Goal: Transaction & Acquisition: Purchase product/service

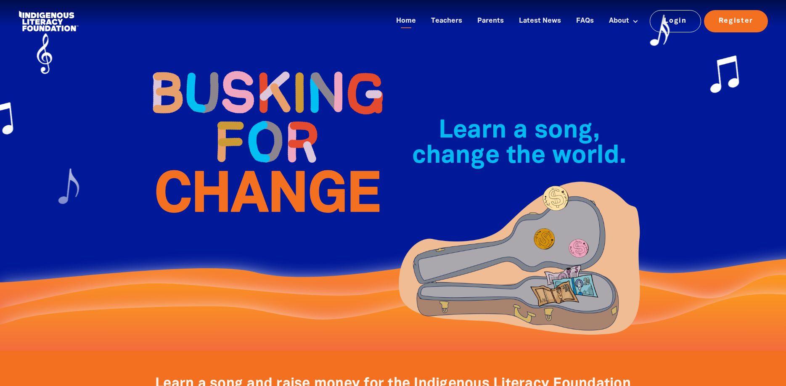
scroll to position [240, 0]
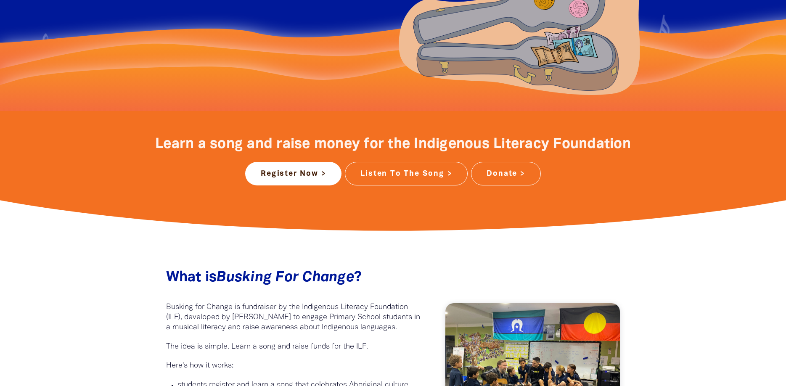
click at [504, 176] on link "Donate >" at bounding box center [505, 174] width 69 height 24
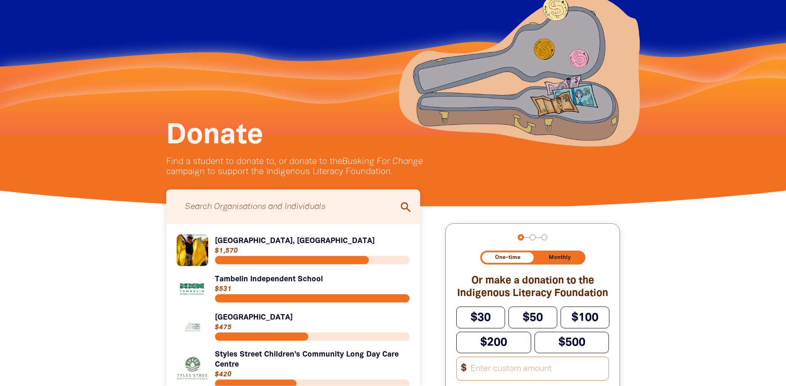
scroll to position [48, 0]
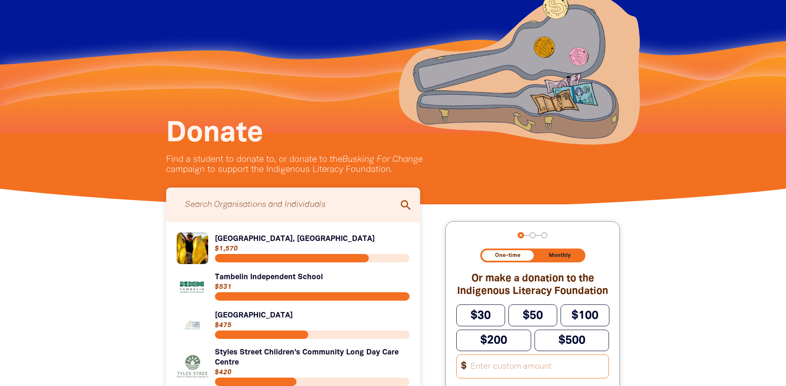
click at [294, 239] on link "Link to [GEOGRAPHIC_DATA], [GEOGRAPHIC_DATA]" at bounding box center [293, 249] width 233 height 32
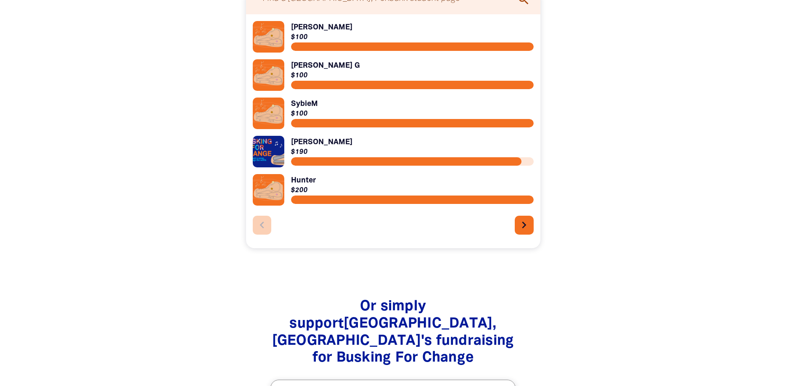
scroll to position [911, 0]
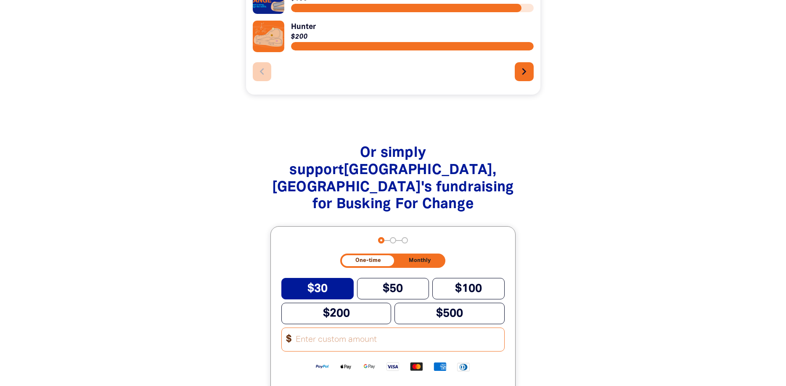
click at [335, 278] on button "$30" at bounding box center [317, 288] width 72 height 21
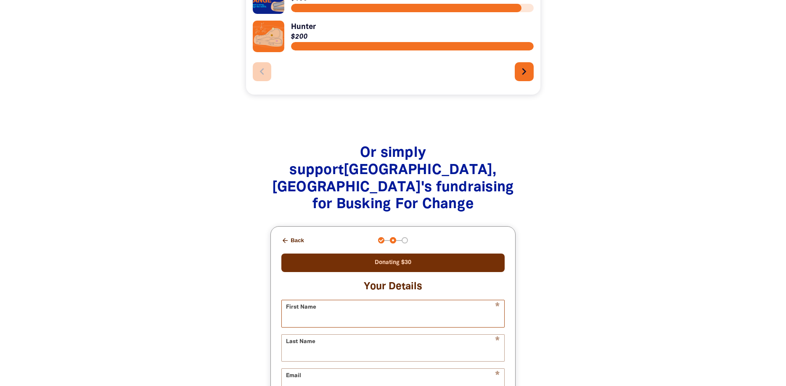
click at [414, 300] on input "First Name" at bounding box center [393, 313] width 222 height 26
type input "G"
type input "[PERSON_NAME] and [PERSON_NAME]"
type input "Hawkes"
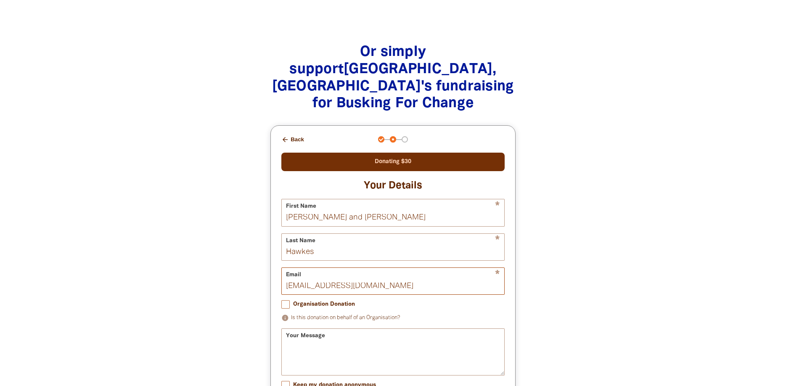
scroll to position [671, 0]
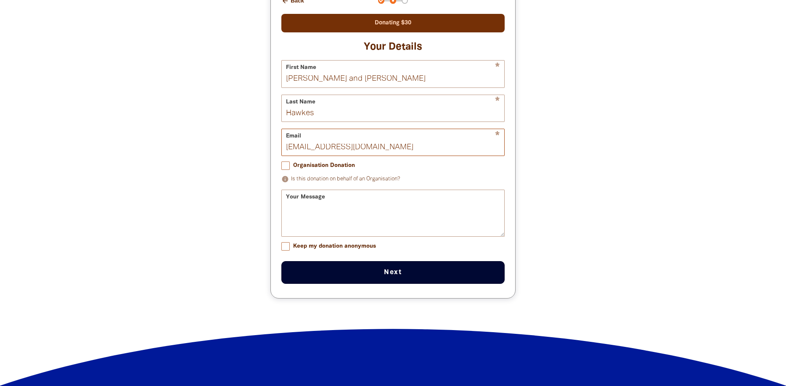
type input "[EMAIL_ADDRESS][DOMAIN_NAME]"
click at [409, 261] on button "Next chevron_right" at bounding box center [392, 272] width 223 height 23
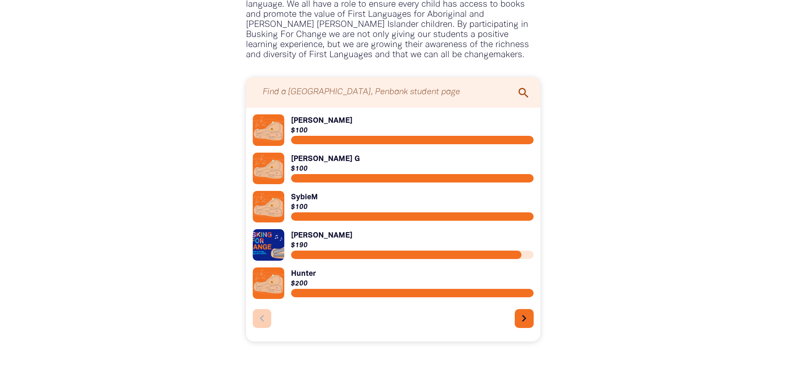
scroll to position [572, 0]
